Goal: Use online tool/utility: Utilize a website feature to perform a specific function

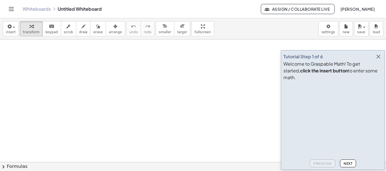
drag, startPoint x: 340, startPoint y: 153, endPoint x: 343, endPoint y: 159, distance: 6.7
click at [340, 126] on video at bounding box center [325, 104] width 85 height 42
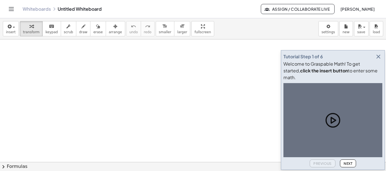
click at [349, 164] on span "Next" at bounding box center [347, 164] width 9 height 4
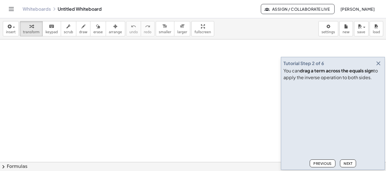
click at [347, 164] on span "Next" at bounding box center [347, 164] width 9 height 4
click at [349, 166] on button "Next" at bounding box center [348, 164] width 16 height 8
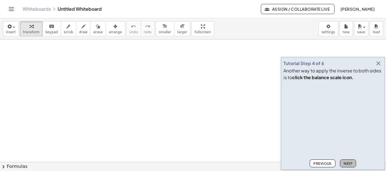
click at [348, 166] on button "Next" at bounding box center [348, 164] width 16 height 8
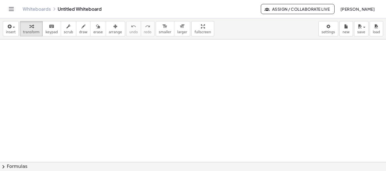
drag, startPoint x: 155, startPoint y: 73, endPoint x: 137, endPoint y: 63, distance: 20.4
drag, startPoint x: 137, startPoint y: 63, endPoint x: 133, endPoint y: 60, distance: 5.3
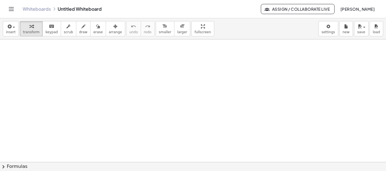
drag, startPoint x: 125, startPoint y: 54, endPoint x: 119, endPoint y: 50, distance: 6.6
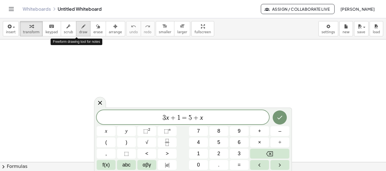
click at [81, 28] on icon "button" at bounding box center [83, 26] width 4 height 7
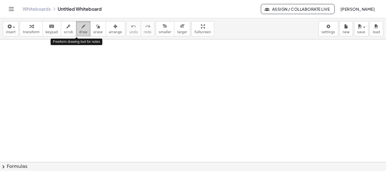
click at [81, 28] on icon "button" at bounding box center [83, 26] width 4 height 7
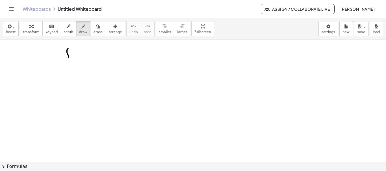
drag, startPoint x: 68, startPoint y: 49, endPoint x: 67, endPoint y: 65, distance: 16.4
drag, startPoint x: 64, startPoint y: 59, endPoint x: 70, endPoint y: 56, distance: 6.6
drag, startPoint x: 76, startPoint y: 55, endPoint x: 82, endPoint y: 57, distance: 6.5
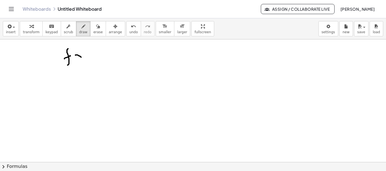
drag, startPoint x: 80, startPoint y: 53, endPoint x: 79, endPoint y: 59, distance: 6.0
drag, startPoint x: 74, startPoint y: 50, endPoint x: 77, endPoint y: 59, distance: 10.0
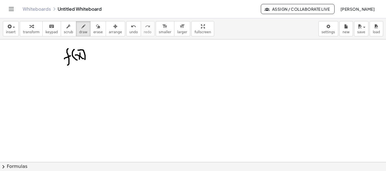
drag, startPoint x: 78, startPoint y: 50, endPoint x: 85, endPoint y: 60, distance: 11.5
drag, startPoint x: 88, startPoint y: 55, endPoint x: 91, endPoint y: 55, distance: 3.4
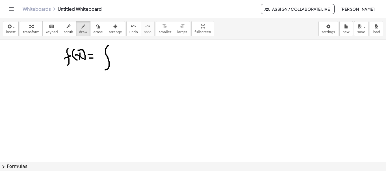
drag, startPoint x: 108, startPoint y: 46, endPoint x: 106, endPoint y: 70, distance: 24.4
drag, startPoint x: 116, startPoint y: 67, endPoint x: 118, endPoint y: 71, distance: 3.7
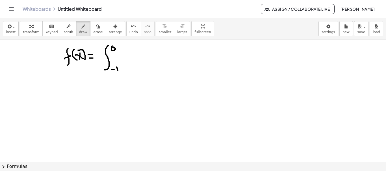
drag, startPoint x: 121, startPoint y: 55, endPoint x: 125, endPoint y: 59, distance: 6.0
drag, startPoint x: 124, startPoint y: 54, endPoint x: 122, endPoint y: 61, distance: 7.9
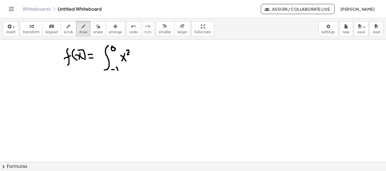
drag, startPoint x: 127, startPoint y: 51, endPoint x: 130, endPoint y: 54, distance: 4.6
drag, startPoint x: 139, startPoint y: 53, endPoint x: 141, endPoint y: 58, distance: 5.5
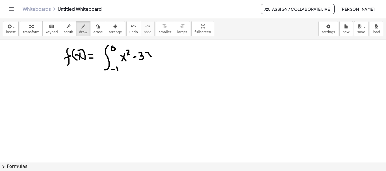
drag, startPoint x: 146, startPoint y: 52, endPoint x: 151, endPoint y: 56, distance: 6.7
drag, startPoint x: 150, startPoint y: 51, endPoint x: 147, endPoint y: 57, distance: 6.7
drag, startPoint x: 156, startPoint y: 54, endPoint x: 161, endPoint y: 54, distance: 5.4
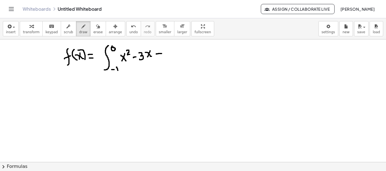
drag, startPoint x: 159, startPoint y: 51, endPoint x: 159, endPoint y: 55, distance: 4.2
drag, startPoint x: 168, startPoint y: 50, endPoint x: 165, endPoint y: 57, distance: 7.3
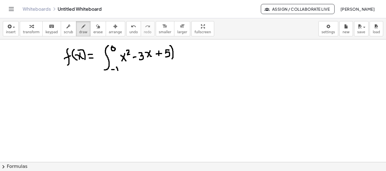
drag, startPoint x: 170, startPoint y: 46, endPoint x: 169, endPoint y: 61, distance: 15.0
drag, startPoint x: 122, startPoint y: 49, endPoint x: 123, endPoint y: 63, distance: 14.2
drag, startPoint x: 182, startPoint y: 55, endPoint x: 181, endPoint y: 48, distance: 6.5
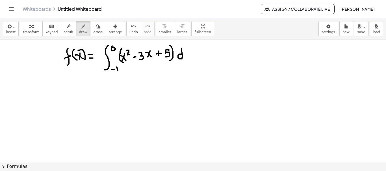
drag, startPoint x: 185, startPoint y: 53, endPoint x: 191, endPoint y: 56, distance: 6.8
drag, startPoint x: 189, startPoint y: 53, endPoint x: 186, endPoint y: 57, distance: 5.2
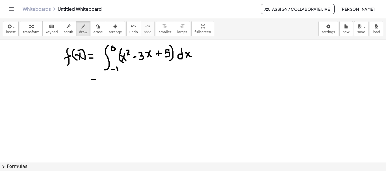
drag, startPoint x: 91, startPoint y: 80, endPoint x: 97, endPoint y: 80, distance: 5.9
drag, startPoint x: 93, startPoint y: 86, endPoint x: 100, endPoint y: 81, distance: 9.0
drag, startPoint x: 109, startPoint y: 75, endPoint x: 106, endPoint y: 89, distance: 14.4
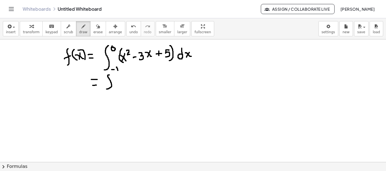
drag, startPoint x: 114, startPoint y: 81, endPoint x: 122, endPoint y: 84, distance: 8.8
drag, startPoint x: 121, startPoint y: 79, endPoint x: 118, endPoint y: 85, distance: 5.8
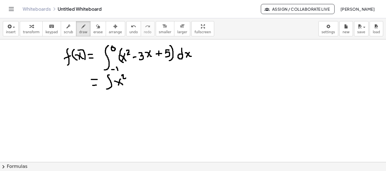
drag, startPoint x: 122, startPoint y: 76, endPoint x: 126, endPoint y: 78, distance: 4.3
drag, startPoint x: 131, startPoint y: 81, endPoint x: 130, endPoint y: 78, distance: 3.5
drag, startPoint x: 130, startPoint y: 77, endPoint x: 131, endPoint y: 81, distance: 4.6
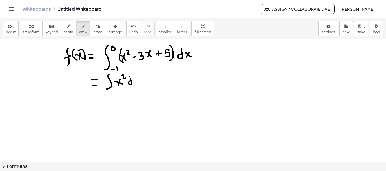
drag, startPoint x: 135, startPoint y: 79, endPoint x: 140, endPoint y: 81, distance: 5.7
drag, startPoint x: 139, startPoint y: 76, endPoint x: 137, endPoint y: 82, distance: 6.3
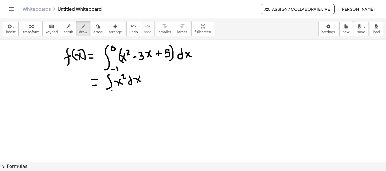
drag, startPoint x: 112, startPoint y: 91, endPoint x: 115, endPoint y: 91, distance: 3.1
drag, startPoint x: 146, startPoint y: 80, endPoint x: 149, endPoint y: 80, distance: 3.1
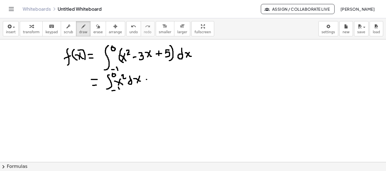
drag, startPoint x: 152, startPoint y: 78, endPoint x: 154, endPoint y: 82, distance: 4.8
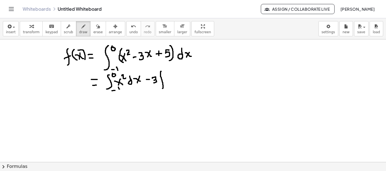
drag, startPoint x: 161, startPoint y: 72, endPoint x: 160, endPoint y: 90, distance: 18.1
drag
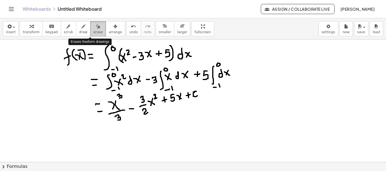
click at [93, 29] on div "button" at bounding box center [97, 26] width 9 height 7
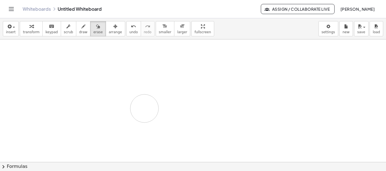
drag, startPoint x: 62, startPoint y: 46, endPoint x: 146, endPoint y: 103, distance: 102.1
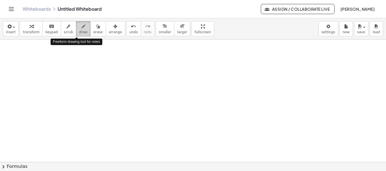
click at [81, 28] on icon "button" at bounding box center [83, 26] width 4 height 7
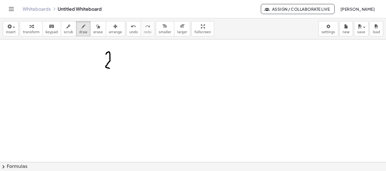
drag, startPoint x: 106, startPoint y: 54, endPoint x: 112, endPoint y: 67, distance: 14.4
drag, startPoint x: 115, startPoint y: 60, endPoint x: 128, endPoint y: 65, distance: 14.5
drag, startPoint x: 121, startPoint y: 64, endPoint x: 118, endPoint y: 68, distance: 4.6
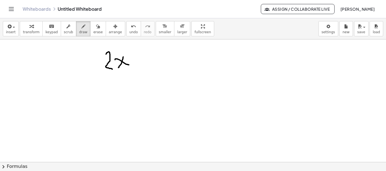
drag, startPoint x: 133, startPoint y: 62, endPoint x: 138, endPoint y: 62, distance: 5.4
drag, startPoint x: 145, startPoint y: 61, endPoint x: 147, endPoint y: 65, distance: 4.3
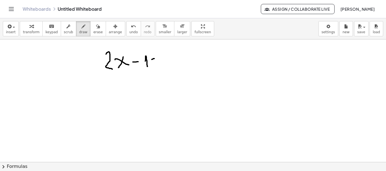
drag, startPoint x: 152, startPoint y: 59, endPoint x: 156, endPoint y: 60, distance: 3.3
drag, startPoint x: 153, startPoint y: 67, endPoint x: 157, endPoint y: 65, distance: 3.8
drag, startPoint x: 170, startPoint y: 54, endPoint x: 170, endPoint y: 62, distance: 7.3
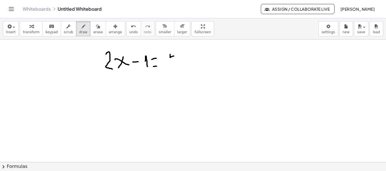
drag, startPoint x: 171, startPoint y: 54, endPoint x: 174, endPoint y: 53, distance: 3.2
drag, startPoint x: 176, startPoint y: 52, endPoint x: 184, endPoint y: 58, distance: 10.1
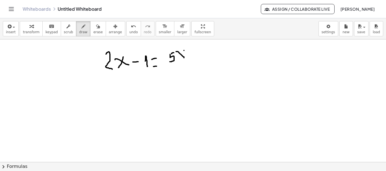
drag, startPoint x: 184, startPoint y: 51, endPoint x: 178, endPoint y: 59, distance: 9.9
drag, startPoint x: 167, startPoint y: 67, endPoint x: 183, endPoint y: 64, distance: 15.7
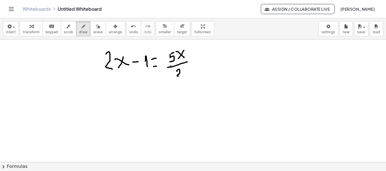
drag, startPoint x: 177, startPoint y: 71, endPoint x: 183, endPoint y: 76, distance: 7.1
drag, startPoint x: 340, startPoint y: 45, endPoint x: 346, endPoint y: 40, distance: 7.8
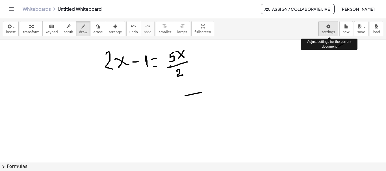
click at [329, 30] on body "Graspable Math Activities Get Started Activity Bank Assigned Work Classes White…" at bounding box center [193, 85] width 386 height 171
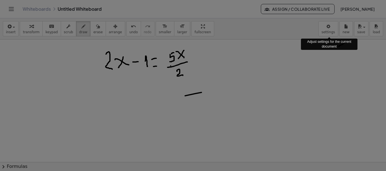
click at [0, 0] on div "× Document Settings These settings are saved with the document you are currentl…" at bounding box center [0, 0] width 0 height 0
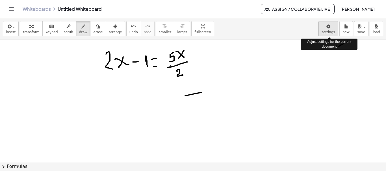
click at [328, 31] on body "Graspable Math Activities Get Started Activity Bank Assigned Work Classes White…" at bounding box center [193, 85] width 386 height 171
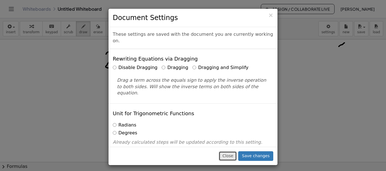
click at [232, 155] on button "Close" at bounding box center [227, 157] width 18 height 10
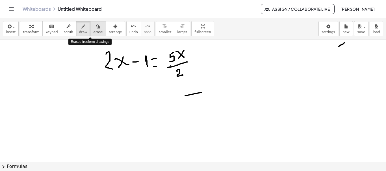
click at [93, 31] on span "erase" at bounding box center [97, 32] width 9 height 4
drag, startPoint x: 178, startPoint y: 97, endPoint x: 200, endPoint y: 90, distance: 22.9
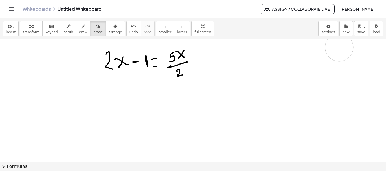
drag, startPoint x: 332, startPoint y: 49, endPoint x: 340, endPoint y: 47, distance: 8.5
click at [362, 29] on div "button" at bounding box center [361, 26] width 8 height 7
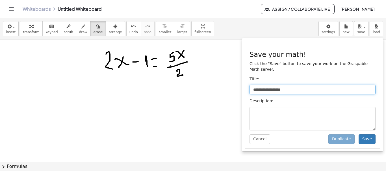
click at [283, 85] on input "**********" at bounding box center [312, 90] width 126 height 10
click at [292, 86] on input "**********" at bounding box center [312, 90] width 126 height 10
click at [292, 85] on input "**********" at bounding box center [312, 90] width 126 height 10
drag, startPoint x: 293, startPoint y: 83, endPoint x: 252, endPoint y: 88, distance: 41.0
click at [252, 88] on input "**********" at bounding box center [312, 90] width 126 height 10
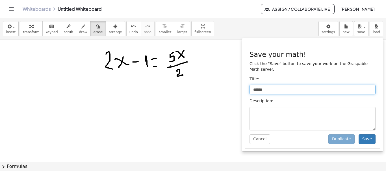
type input "******"
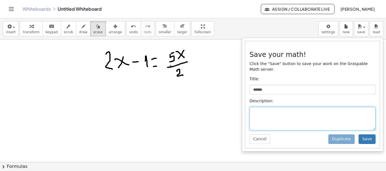
click at [262, 108] on textarea at bounding box center [312, 119] width 126 height 24
type textarea "*******"
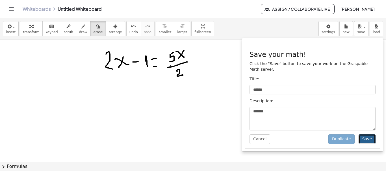
click at [362, 135] on button "Save" at bounding box center [366, 140] width 17 height 10
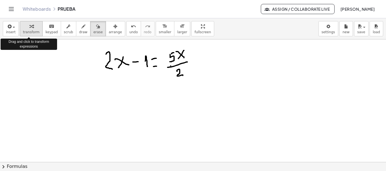
click at [29, 33] on span "transform" at bounding box center [31, 32] width 17 height 4
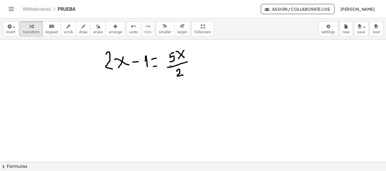
drag, startPoint x: 104, startPoint y: 59, endPoint x: 145, endPoint y: 61, distance: 41.0
drag, startPoint x: 99, startPoint y: 50, endPoint x: 161, endPoint y: 78, distance: 68.4
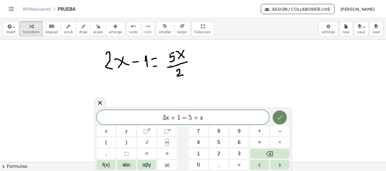
click at [277, 119] on icon "Done" at bounding box center [279, 117] width 7 height 7
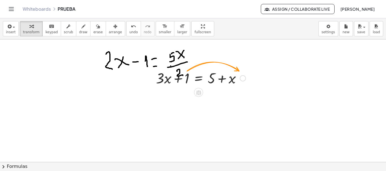
click at [209, 78] on div at bounding box center [200, 77] width 95 height 19
click at [207, 80] on div at bounding box center [200, 77] width 95 height 19
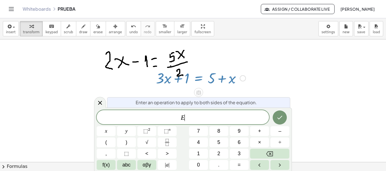
click at [207, 77] on div at bounding box center [200, 77] width 95 height 19
click at [208, 80] on div at bounding box center [200, 77] width 95 height 19
click at [99, 102] on icon at bounding box center [100, 103] width 4 height 4
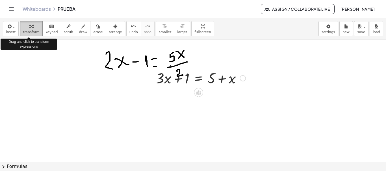
click at [31, 30] on button "transform" at bounding box center [31, 28] width 23 height 15
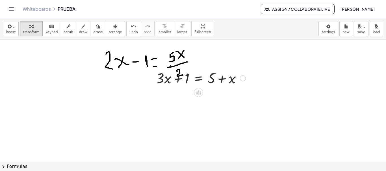
click at [212, 79] on div at bounding box center [200, 77] width 95 height 19
drag, startPoint x: 210, startPoint y: 79, endPoint x: 206, endPoint y: 80, distance: 4.6
click at [210, 78] on div at bounding box center [200, 77] width 95 height 19
drag, startPoint x: 186, startPoint y: 83, endPoint x: 218, endPoint y: 84, distance: 32.2
click at [218, 84] on div at bounding box center [200, 77] width 95 height 19
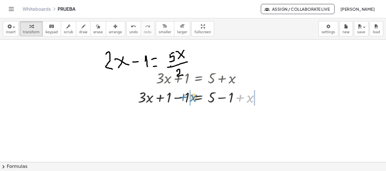
drag, startPoint x: 251, startPoint y: 99, endPoint x: 195, endPoint y: 101, distance: 56.5
click at [195, 98] on div at bounding box center [200, 96] width 131 height 19
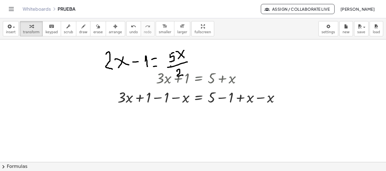
drag, startPoint x: 175, startPoint y: 111, endPoint x: 185, endPoint y: 118, distance: 12.1
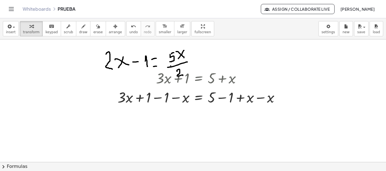
click at [245, 103] on div at bounding box center [201, 96] width 172 height 19
click at [251, 98] on div at bounding box center [201, 96] width 172 height 19
click at [272, 95] on div at bounding box center [201, 96] width 172 height 19
click at [268, 100] on div at bounding box center [201, 96] width 172 height 19
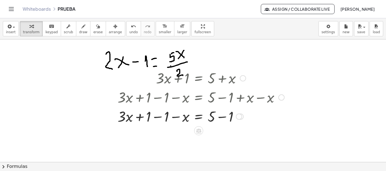
click at [233, 116] on div at bounding box center [201, 116] width 172 height 19
click at [216, 116] on div at bounding box center [201, 116] width 172 height 19
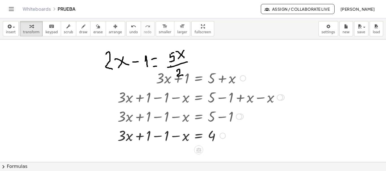
click at [148, 138] on div at bounding box center [201, 135] width 172 height 19
click at [162, 136] on div at bounding box center [201, 135] width 172 height 19
click at [163, 138] on div at bounding box center [201, 135] width 172 height 19
click at [185, 135] on div at bounding box center [201, 135] width 172 height 19
drag, startPoint x: 177, startPoint y: 138, endPoint x: 209, endPoint y: 143, distance: 32.0
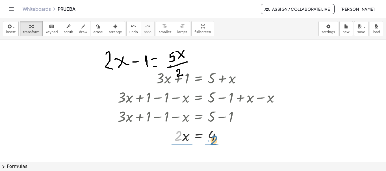
click at [213, 143] on div at bounding box center [201, 135] width 172 height 19
click at [183, 141] on div at bounding box center [201, 135] width 172 height 28
click at [213, 141] on div at bounding box center [201, 135] width 172 height 28
click at [212, 119] on div at bounding box center [201, 116] width 172 height 19
click at [231, 119] on div at bounding box center [201, 116] width 172 height 19
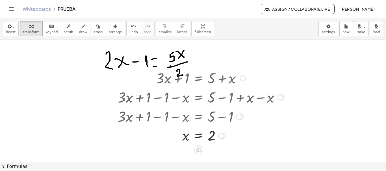
click at [212, 118] on div at bounding box center [201, 116] width 172 height 19
click at [184, 119] on div at bounding box center [201, 116] width 172 height 19
click at [171, 118] on div at bounding box center [201, 116] width 172 height 19
drag, startPoint x: 163, startPoint y: 117, endPoint x: 159, endPoint y: 116, distance: 3.8
click at [162, 117] on div at bounding box center [201, 116] width 172 height 19
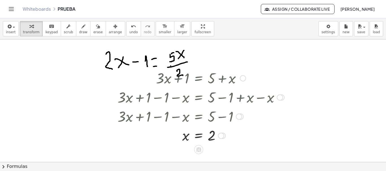
click at [158, 117] on div at bounding box center [201, 116] width 172 height 19
click at [32, 31] on span "transform" at bounding box center [31, 32] width 17 height 4
drag, startPoint x: 185, startPoint y: 104, endPoint x: 213, endPoint y: 107, distance: 28.6
click at [198, 78] on div "+ · 3 · x + 1 = + 5 + x + · 3 · x + 1 − 1 = + 5 − 1 + x + · 3 · x + 1 − 1 − x =…" at bounding box center [198, 78] width 0 height 0
drag, startPoint x: 173, startPoint y: 95, endPoint x: 178, endPoint y: 99, distance: 6.4
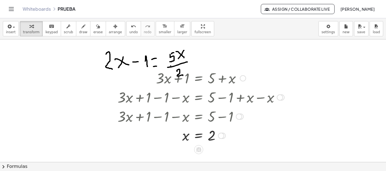
click at [173, 95] on div at bounding box center [201, 96] width 172 height 19
drag, startPoint x: 183, startPoint y: 97, endPoint x: 187, endPoint y: 100, distance: 4.5
click at [183, 97] on div at bounding box center [201, 96] width 172 height 19
click at [189, 103] on div at bounding box center [201, 96] width 172 height 19
drag, startPoint x: 190, startPoint y: 108, endPoint x: 191, endPoint y: 114, distance: 5.5
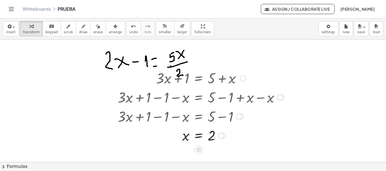
click at [192, 111] on div at bounding box center [201, 116] width 172 height 19
drag, startPoint x: 191, startPoint y: 114, endPoint x: 191, endPoint y: 117, distance: 3.7
click at [191, 115] on div at bounding box center [201, 116] width 172 height 19
drag, startPoint x: 191, startPoint y: 117, endPoint x: 192, endPoint y: 121, distance: 3.3
click at [192, 119] on div at bounding box center [201, 116] width 172 height 19
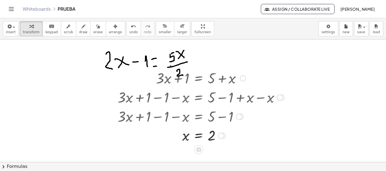
click at [193, 123] on div at bounding box center [201, 116] width 172 height 19
drag, startPoint x: 177, startPoint y: 84, endPoint x: 186, endPoint y: 84, distance: 8.8
click at [186, 84] on div at bounding box center [201, 77] width 172 height 19
drag, startPoint x: 174, startPoint y: 62, endPoint x: 137, endPoint y: 62, distance: 36.4
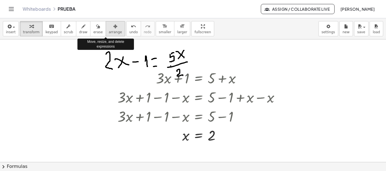
click at [109, 32] on span "arrange" at bounding box center [115, 32] width 13 height 4
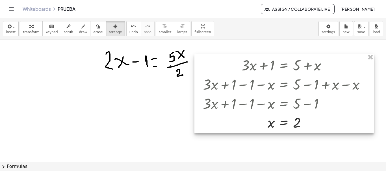
drag, startPoint x: 192, startPoint y: 101, endPoint x: 275, endPoint y: 88, distance: 83.9
click at [277, 88] on div at bounding box center [283, 93] width 179 height 79
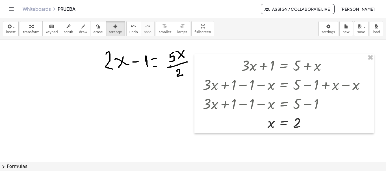
drag, startPoint x: 145, startPoint y: 60, endPoint x: 135, endPoint y: 65, distance: 11.6
click at [109, 32] on span "arrange" at bounding box center [115, 32] width 13 height 4
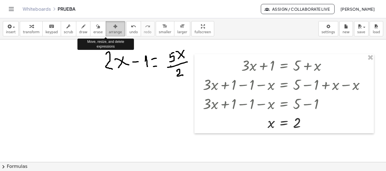
click at [111, 36] on button "arrange" at bounding box center [115, 28] width 19 height 15
click at [113, 29] on icon "button" at bounding box center [115, 26] width 4 height 7
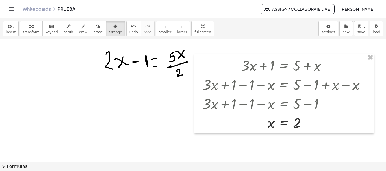
drag, startPoint x: 152, startPoint y: 64, endPoint x: 138, endPoint y: 73, distance: 17.1
click at [327, 10] on span "Assign / Collaborate Live" at bounding box center [297, 8] width 64 height 5
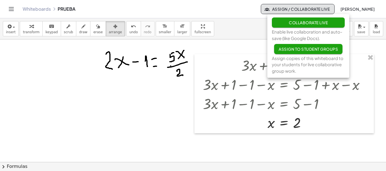
click at [229, 8] on div "Whiteboards PRUEBA" at bounding box center [142, 9] width 238 height 6
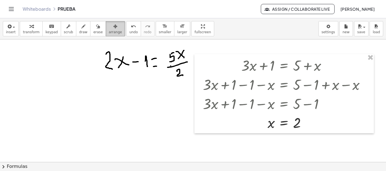
click at [113, 27] on icon "button" at bounding box center [115, 26] width 4 height 7
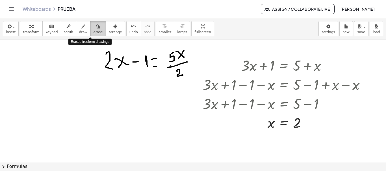
click at [96, 27] on icon "button" at bounding box center [98, 26] width 4 height 7
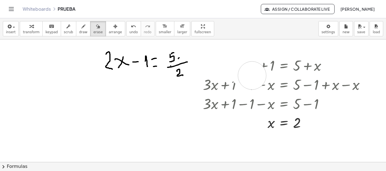
drag, startPoint x: 220, startPoint y: 50, endPoint x: 255, endPoint y: 76, distance: 44.0
drag, startPoint x: 103, startPoint y: 49, endPoint x: 110, endPoint y: 52, distance: 7.8
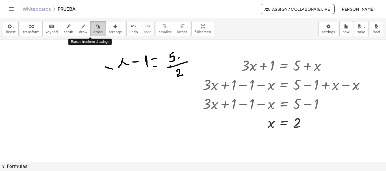
click at [93, 32] on span "erase" at bounding box center [97, 32] width 9 height 4
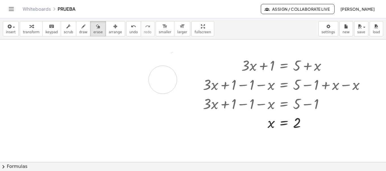
drag, startPoint x: 103, startPoint y: 69, endPoint x: 157, endPoint y: 81, distance: 56.0
drag, startPoint x: 278, startPoint y: 75, endPoint x: 245, endPoint y: 91, distance: 36.6
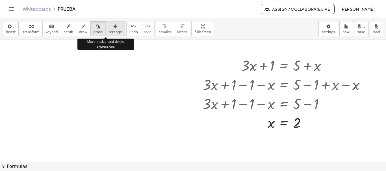
click at [109, 29] on div "button" at bounding box center [115, 26] width 13 height 7
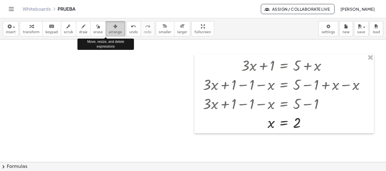
click at [109, 28] on div "button" at bounding box center [115, 26] width 13 height 7
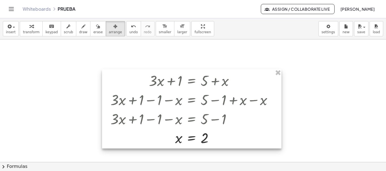
drag, startPoint x: 301, startPoint y: 81, endPoint x: 211, endPoint y: 96, distance: 91.3
click at [209, 96] on div at bounding box center [191, 108] width 179 height 79
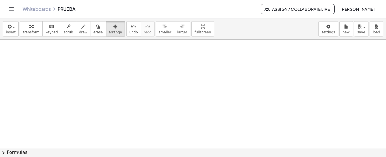
drag, startPoint x: 105, startPoint y: 60, endPoint x: 113, endPoint y: 69, distance: 12.2
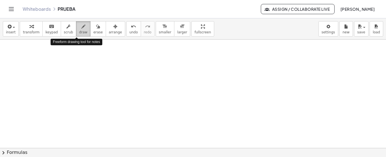
click at [79, 30] on span "draw" at bounding box center [83, 32] width 8 height 4
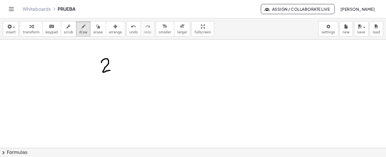
drag, startPoint x: 101, startPoint y: 62, endPoint x: 110, endPoint y: 65, distance: 8.9
drag, startPoint x: 119, startPoint y: 65, endPoint x: 122, endPoint y: 66, distance: 3.8
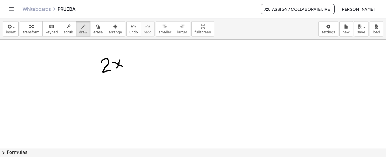
drag, startPoint x: 128, startPoint y: 62, endPoint x: 133, endPoint y: 60, distance: 4.8
drag, startPoint x: 136, startPoint y: 57, endPoint x: 139, endPoint y: 60, distance: 4.8
drag, startPoint x: 151, startPoint y: 56, endPoint x: 158, endPoint y: 54, distance: 7.0
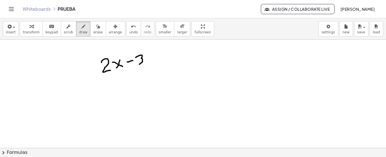
drag, startPoint x: 151, startPoint y: 62, endPoint x: 157, endPoint y: 60, distance: 5.5
drag, startPoint x: 165, startPoint y: 55, endPoint x: 163, endPoint y: 63, distance: 7.5
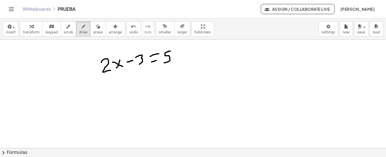
drag, startPoint x: 170, startPoint y: 51, endPoint x: 165, endPoint y: 56, distance: 7.0
drag, startPoint x: 176, startPoint y: 53, endPoint x: 182, endPoint y: 59, distance: 9.2
drag, startPoint x: 182, startPoint y: 52, endPoint x: 175, endPoint y: 60, distance: 10.2
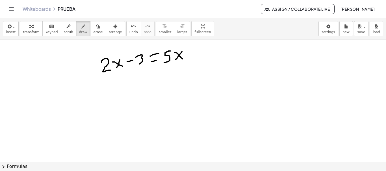
click at [206, 163] on button "chevron_right Formulas" at bounding box center [193, 166] width 386 height 9
